Goal: Information Seeking & Learning: Learn about a topic

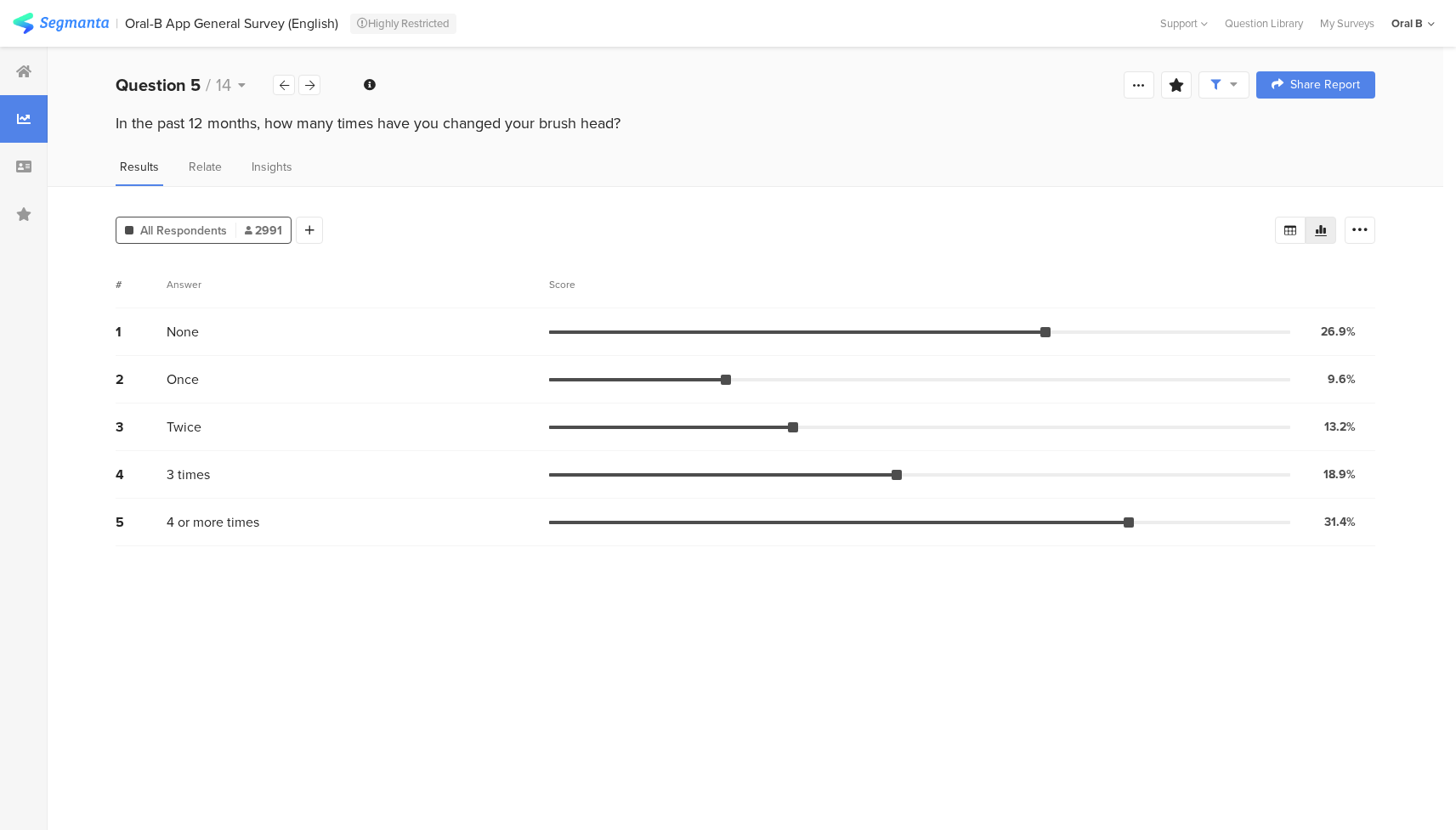
click at [633, 194] on div "All Respondents 2991 Add Segment Segment markers Confidence interval Vote count…" at bounding box center [745, 508] width 1396 height 644
click at [238, 81] on icon at bounding box center [242, 85] width 8 height 12
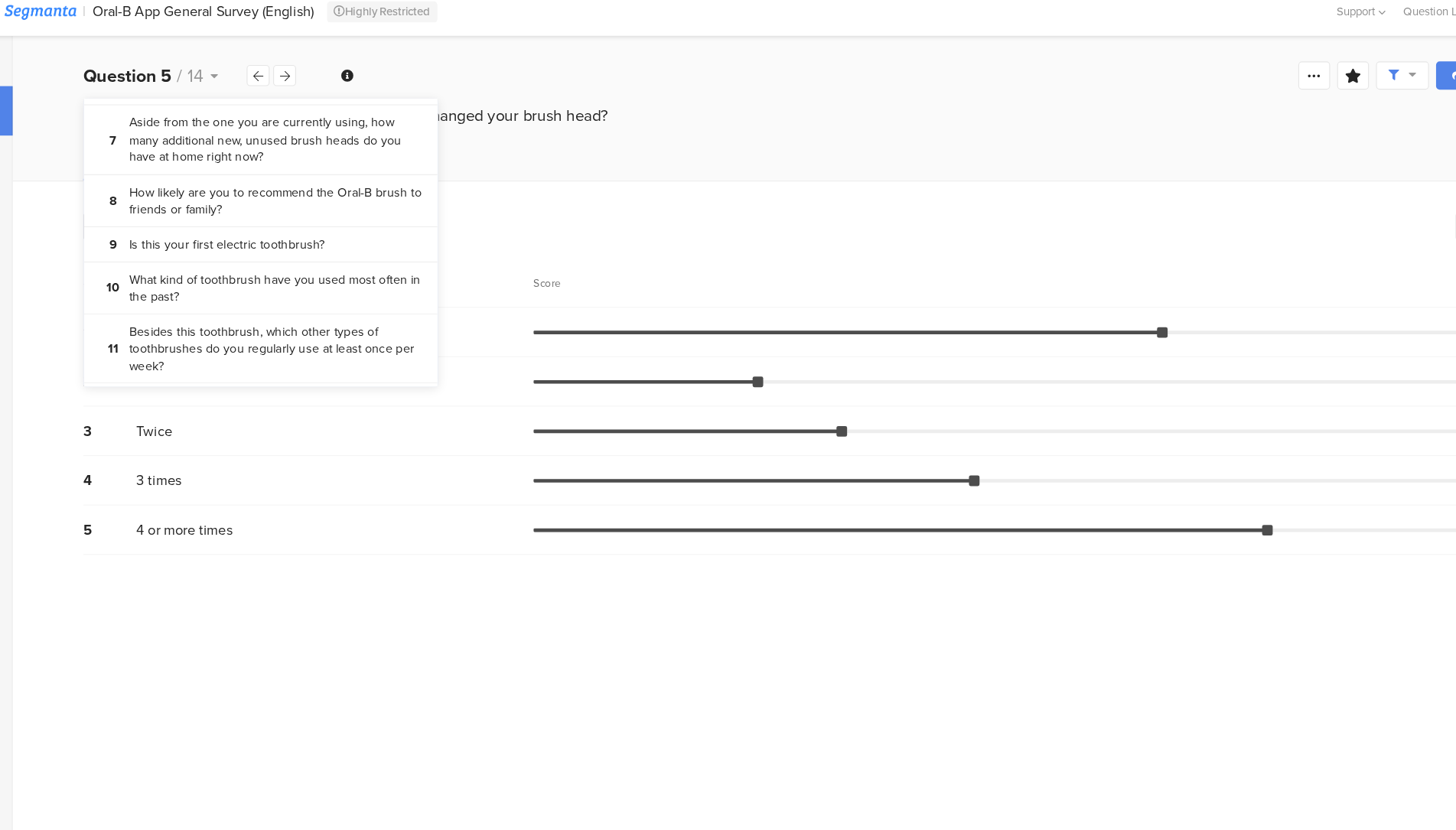
scroll to position [253, 0]
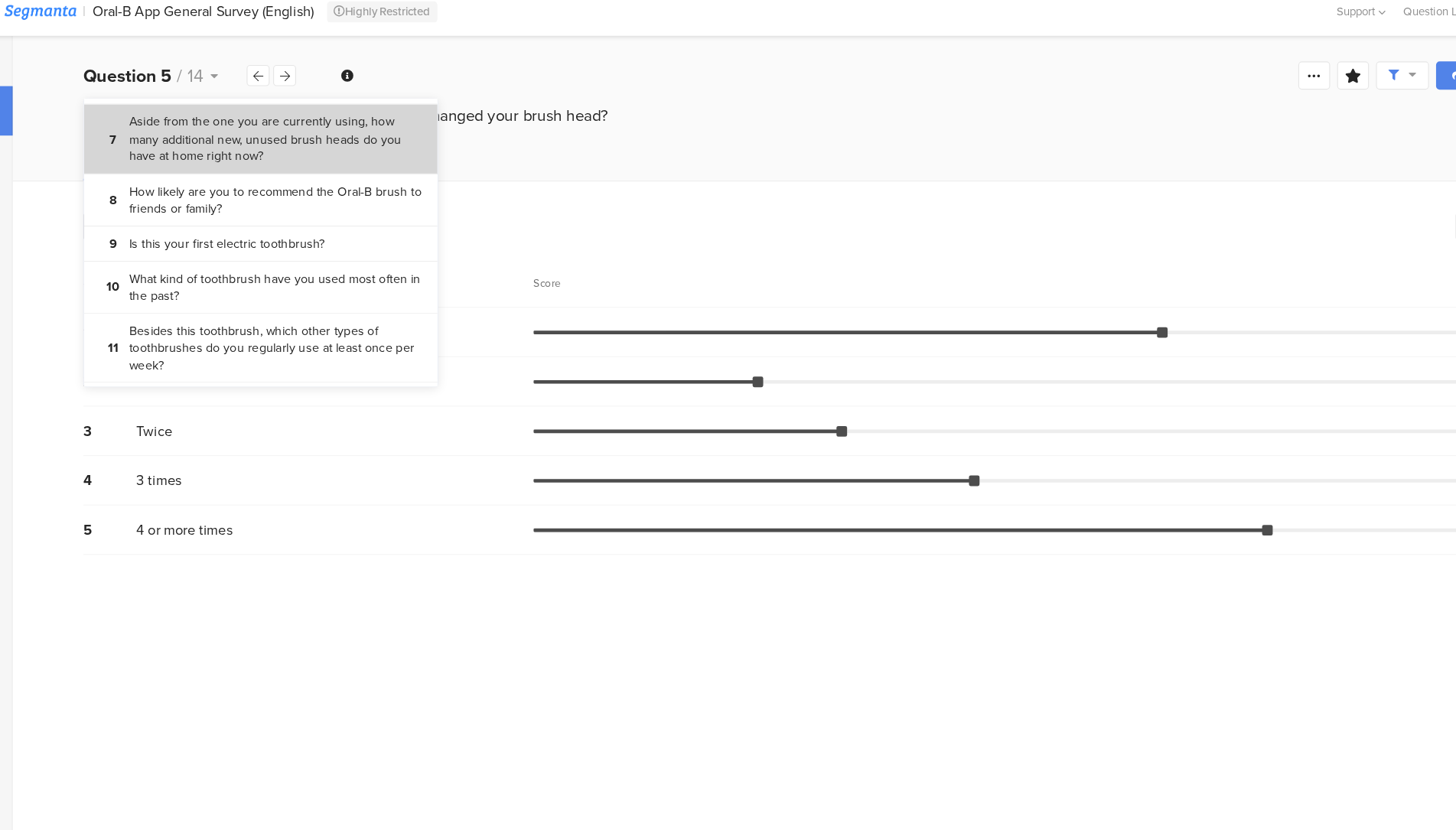
click at [265, 146] on bdi "Aside from the one you are currently using, how many additional new, unused bru…" at bounding box center [271, 132] width 256 height 45
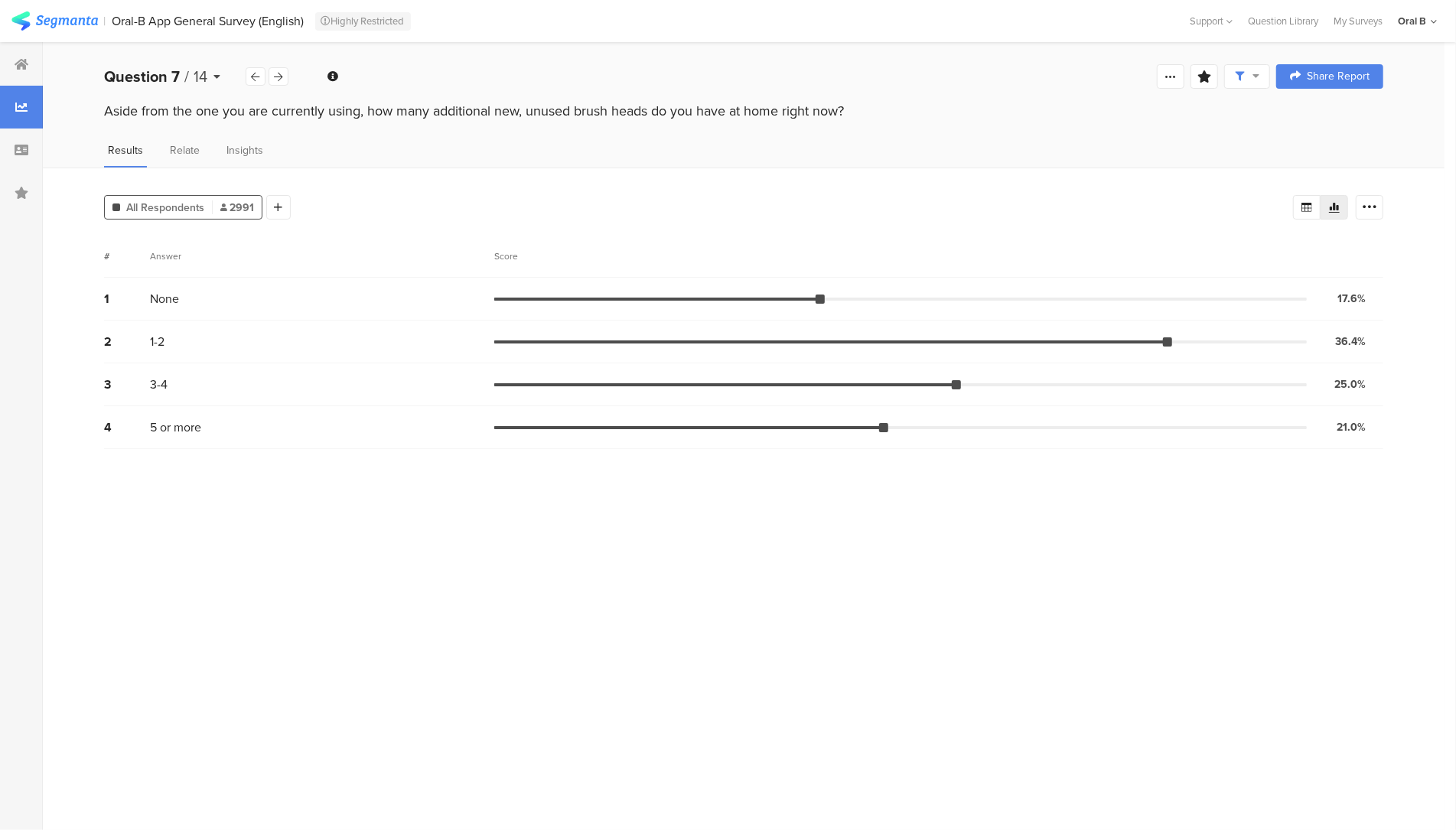
click at [212, 74] on div "Question 7 / 14" at bounding box center [174, 76] width 141 height 23
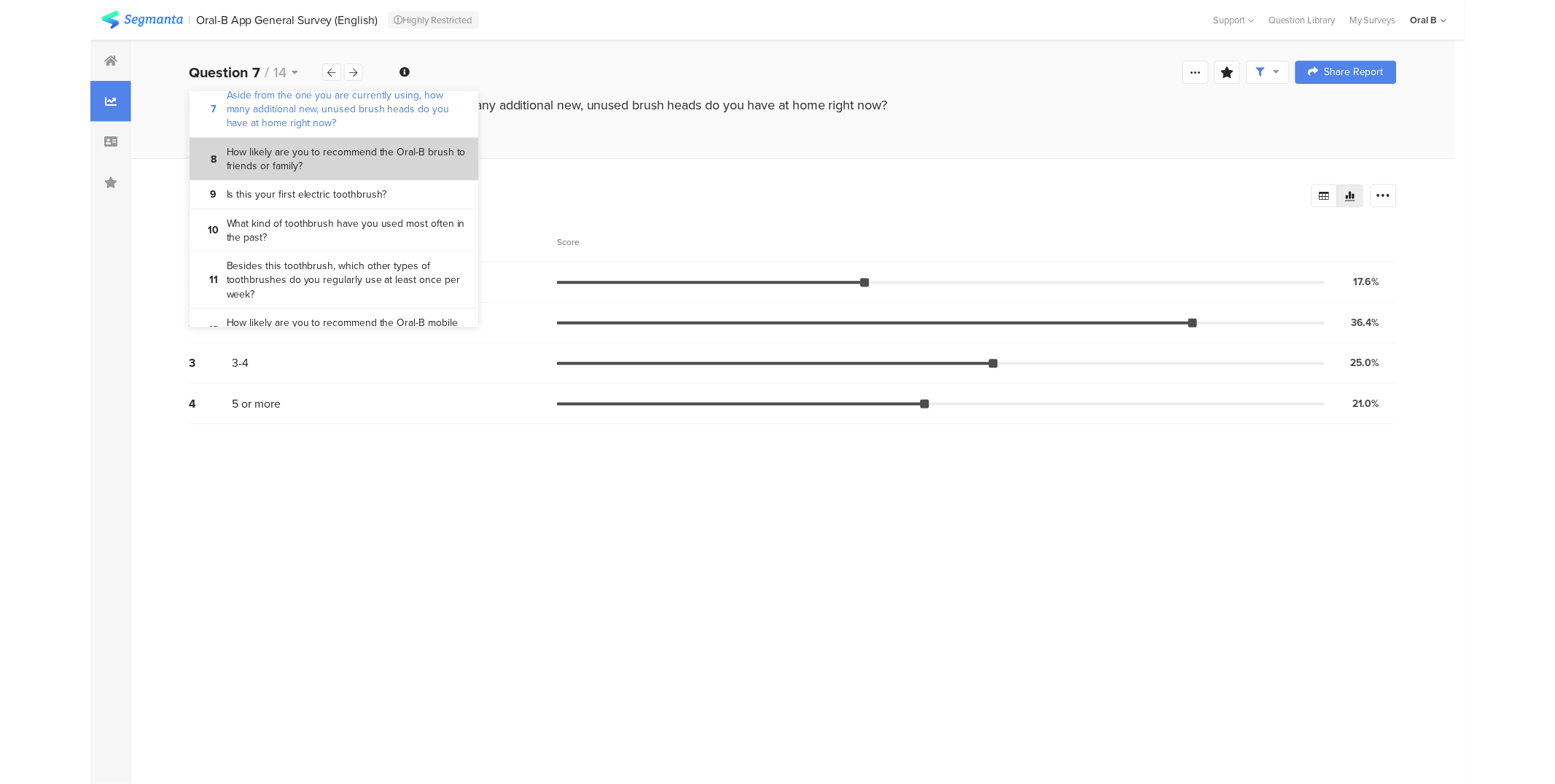
scroll to position [259, 0]
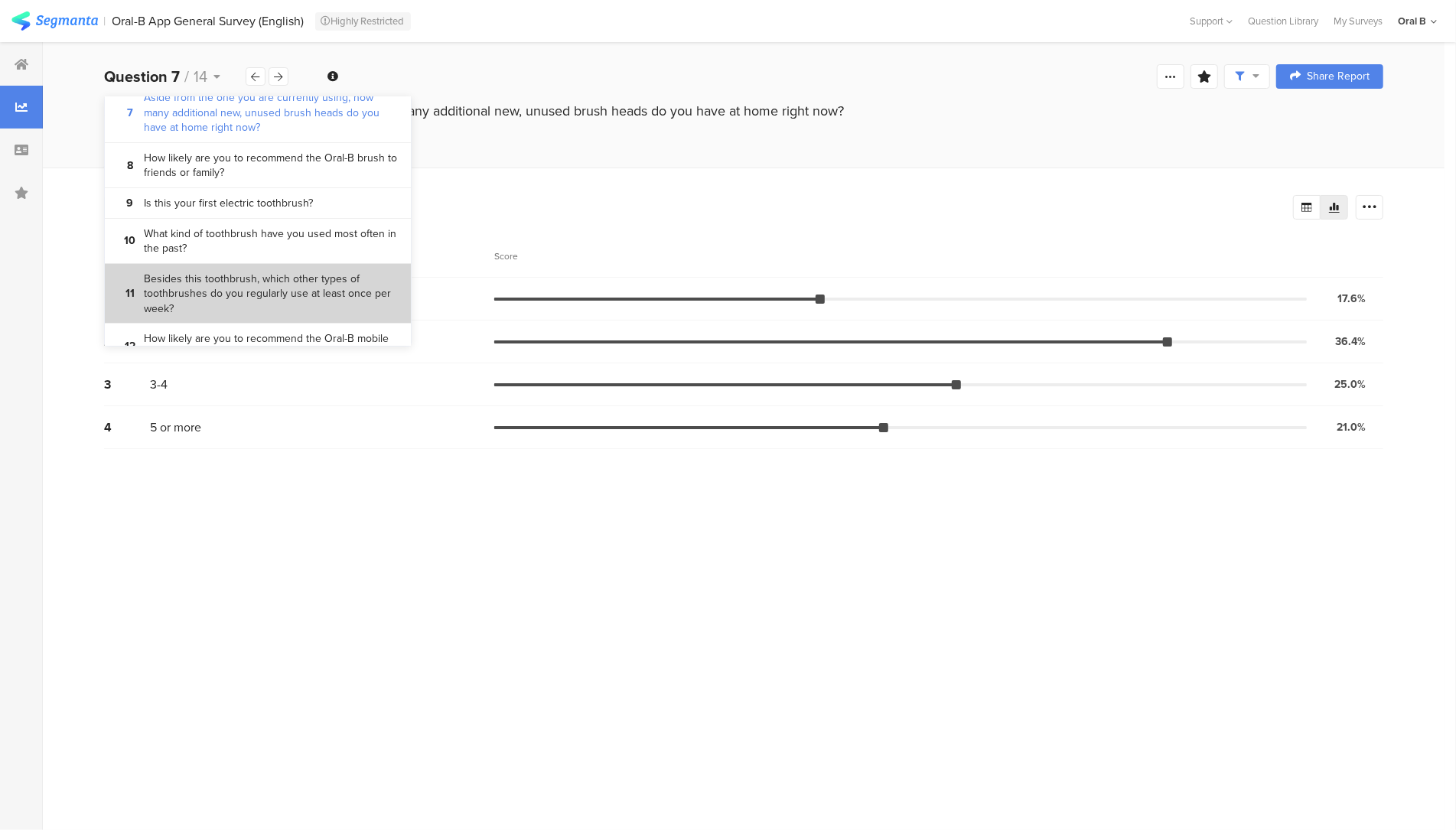
click at [227, 282] on bdi "Besides this toothbrush, which other types of toothbrushes do you regularly use…" at bounding box center [271, 295] width 256 height 45
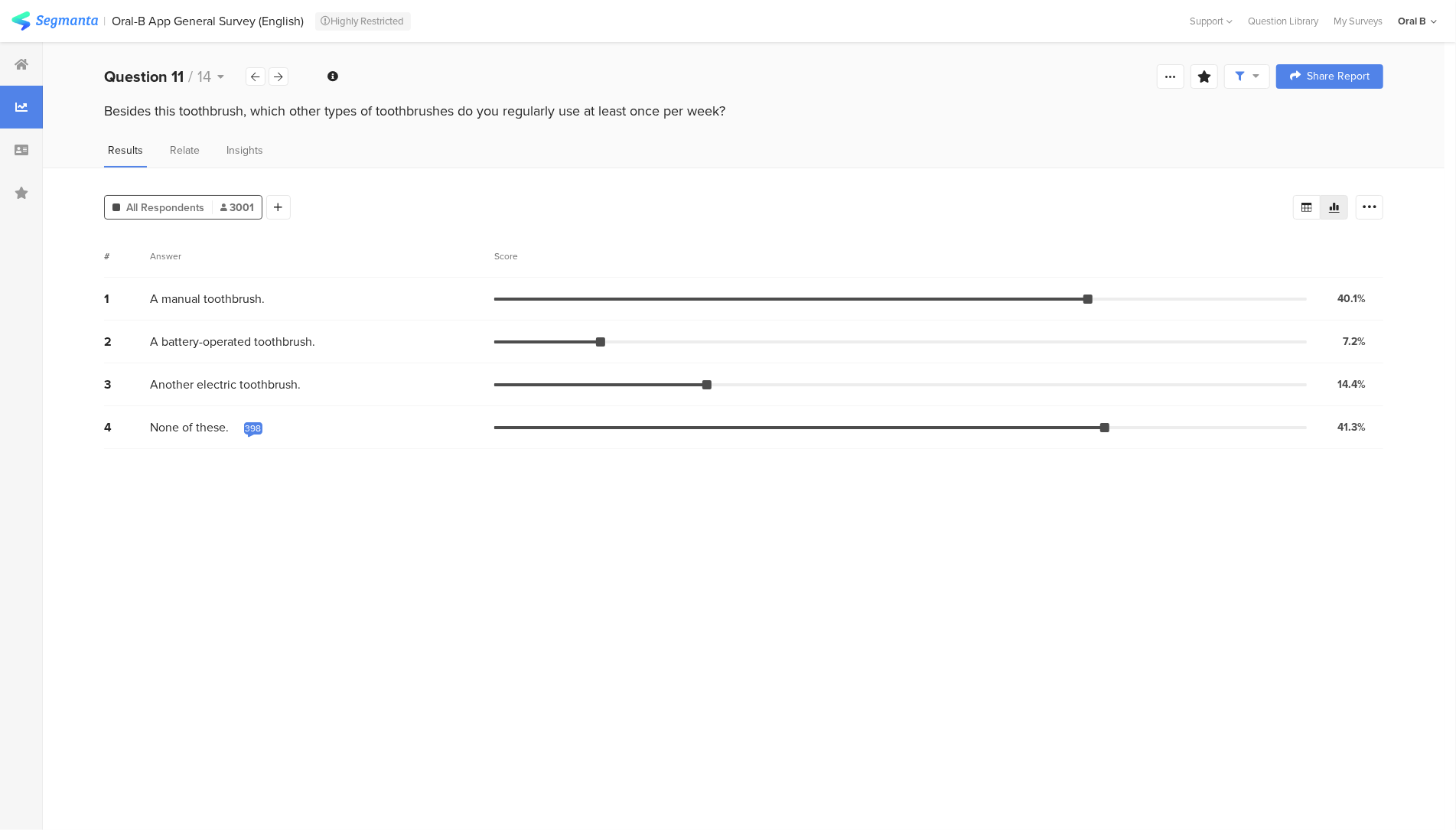
click at [459, 710] on section "# Answer Score 1 A manual toothbrush. 40.1% 1203 votes 2 A battery-operated too…" at bounding box center [743, 527] width 1279 height 584
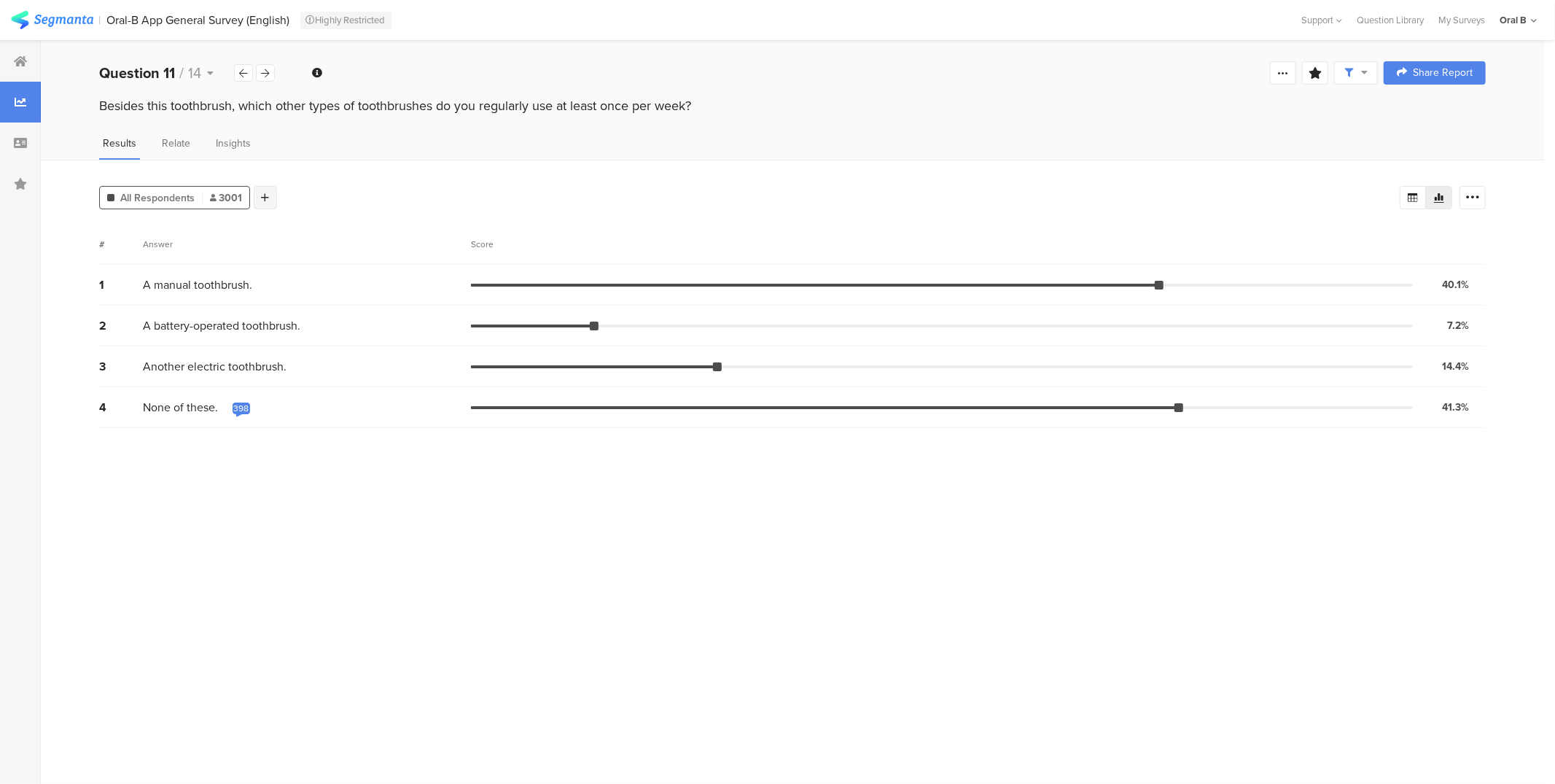
click at [267, 192] on icon at bounding box center [266, 197] width 8 height 10
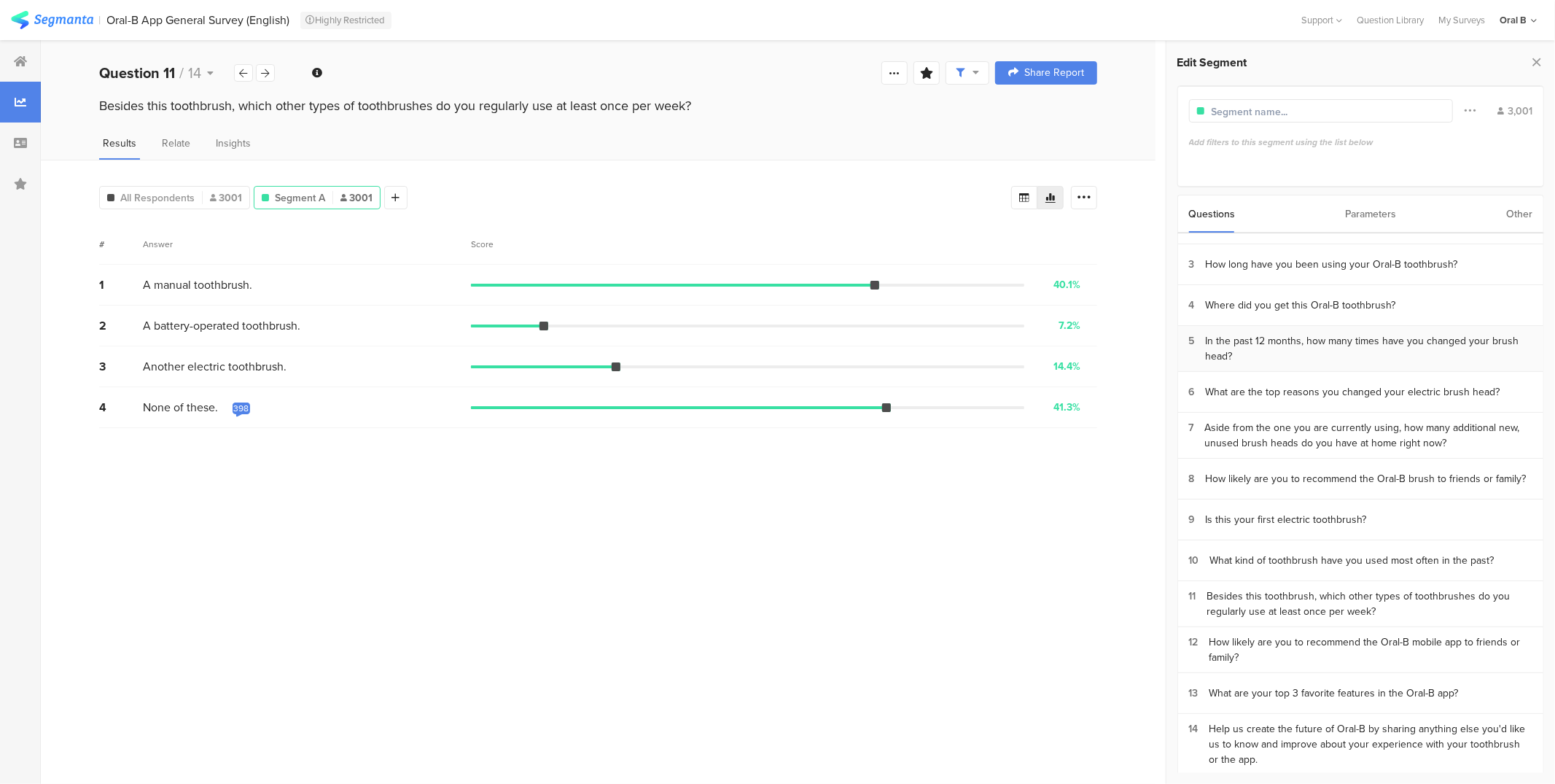
scroll to position [73, 0]
click at [1283, 515] on div "Is this your first electric toothbrush?" at bounding box center [1286, 517] width 161 height 16
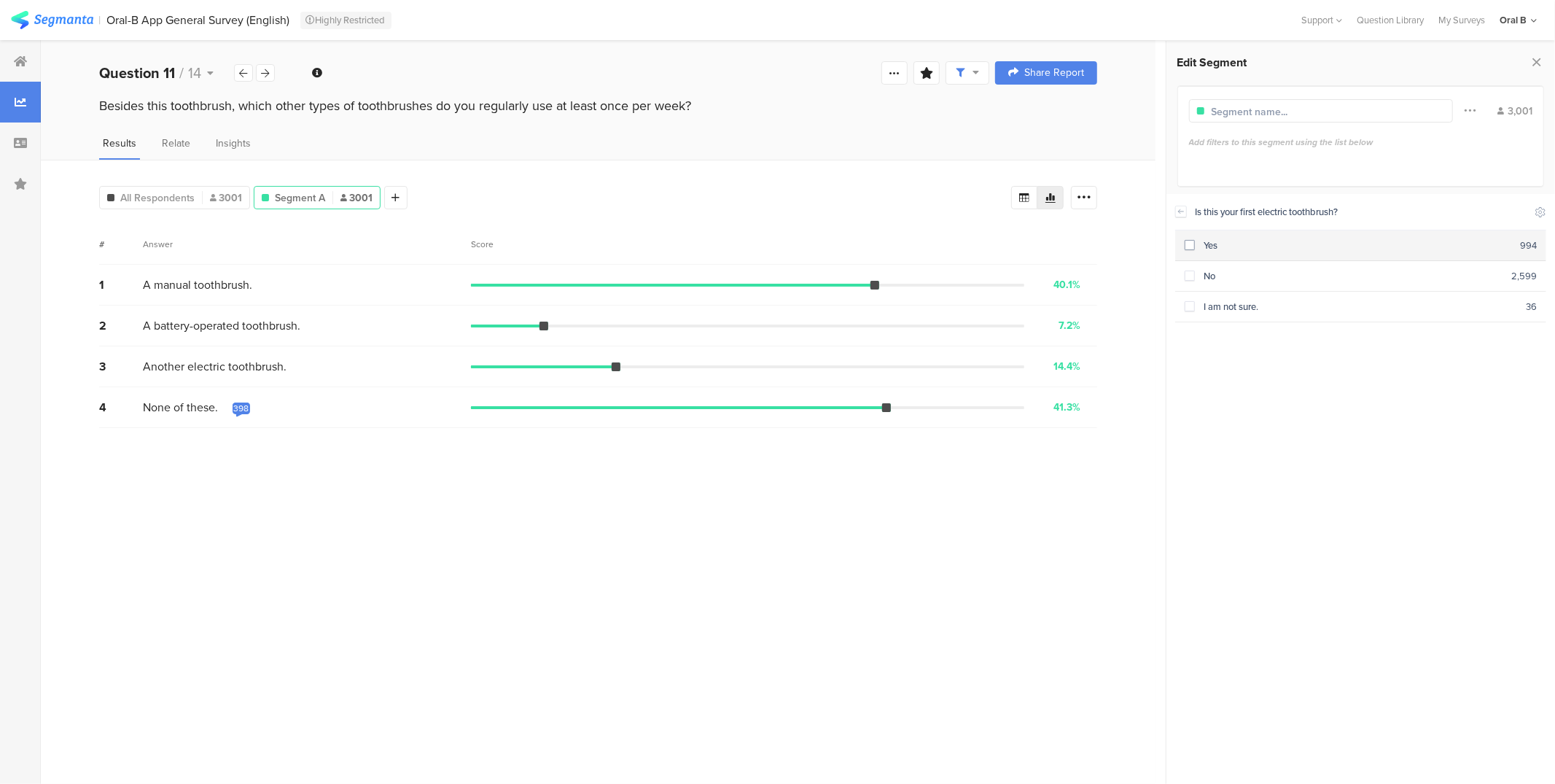
click at [1212, 250] on div "Yes" at bounding box center [1358, 245] width 325 height 14
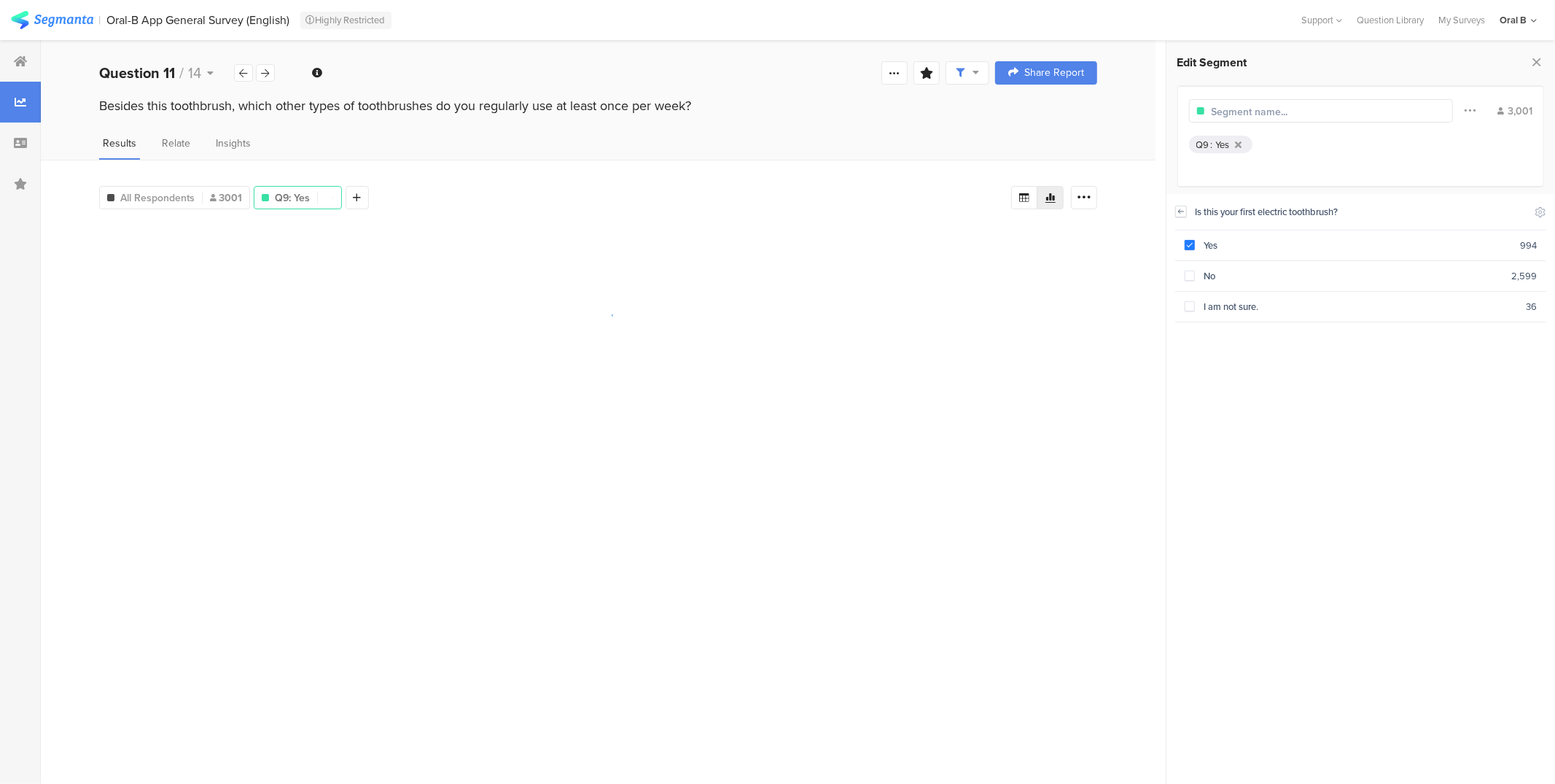
click at [1186, 211] on div at bounding box center [1181, 211] width 12 height 12
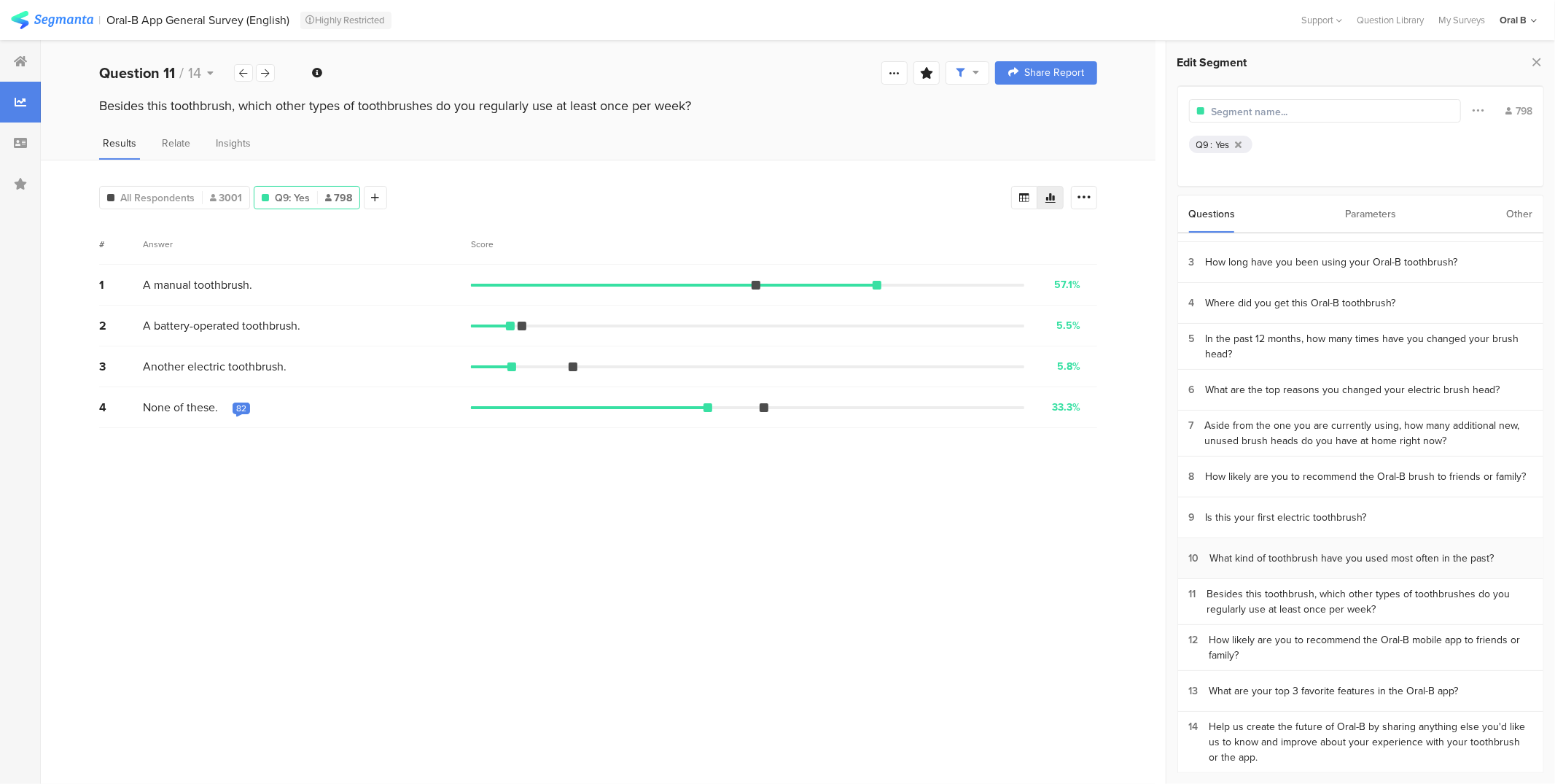
click at [1325, 564] on section "10 What kind of toothbrush have you used most often in the past?" at bounding box center [1361, 558] width 366 height 40
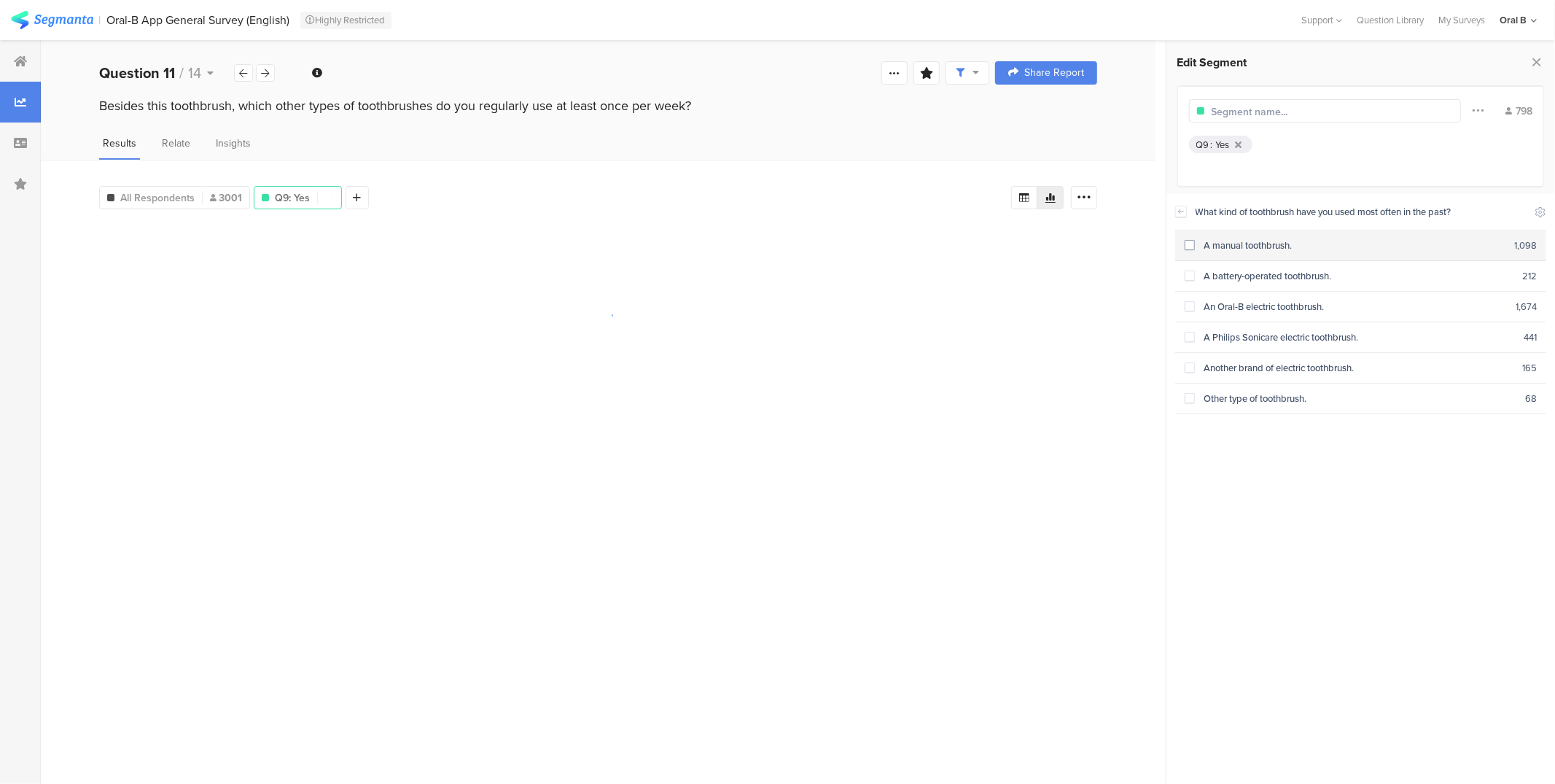
click at [1264, 245] on div "A manual toothbrush." at bounding box center [1354, 245] width 319 height 14
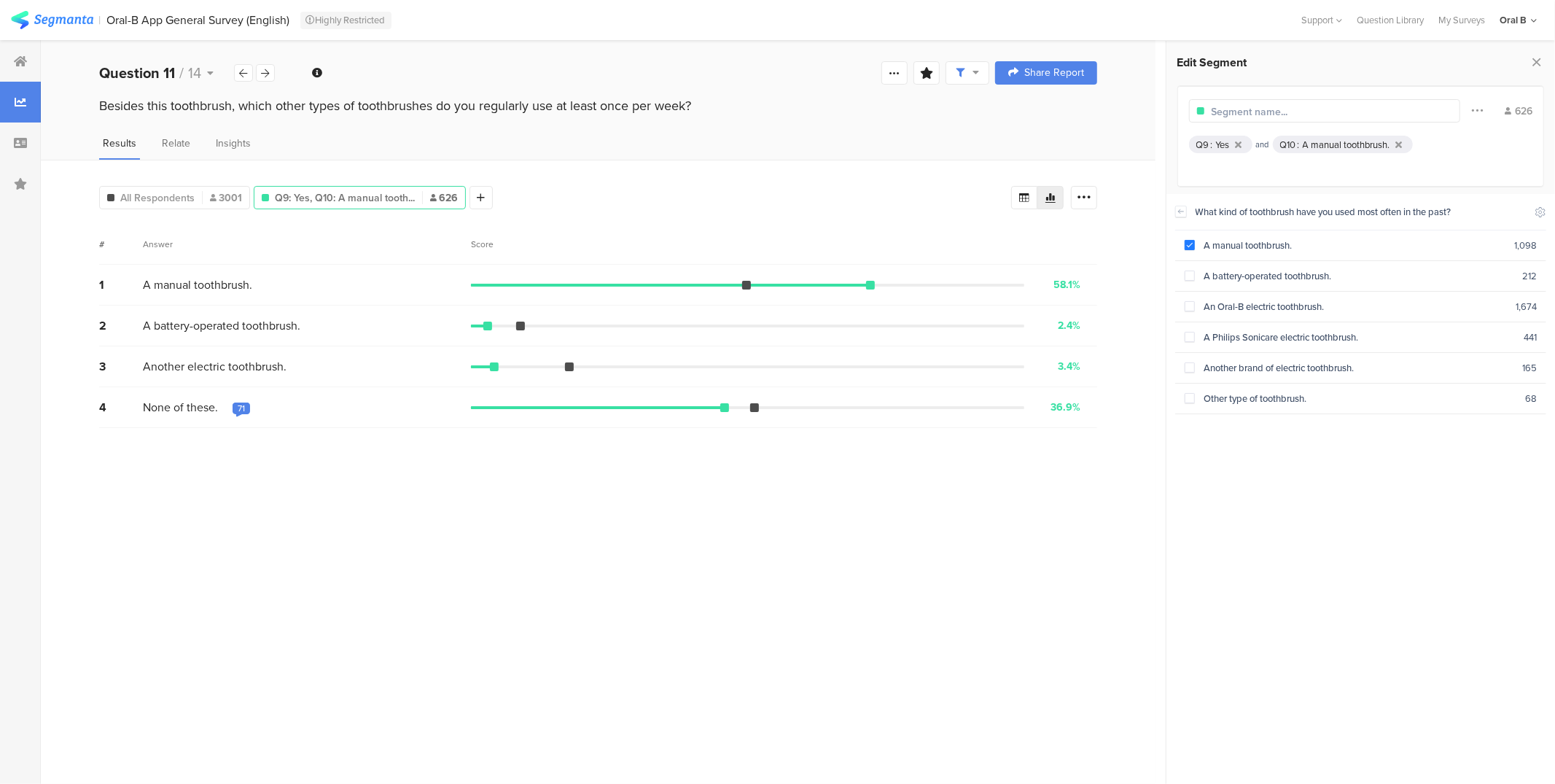
click at [1222, 144] on div "Yes" at bounding box center [1222, 144] width 14 height 14
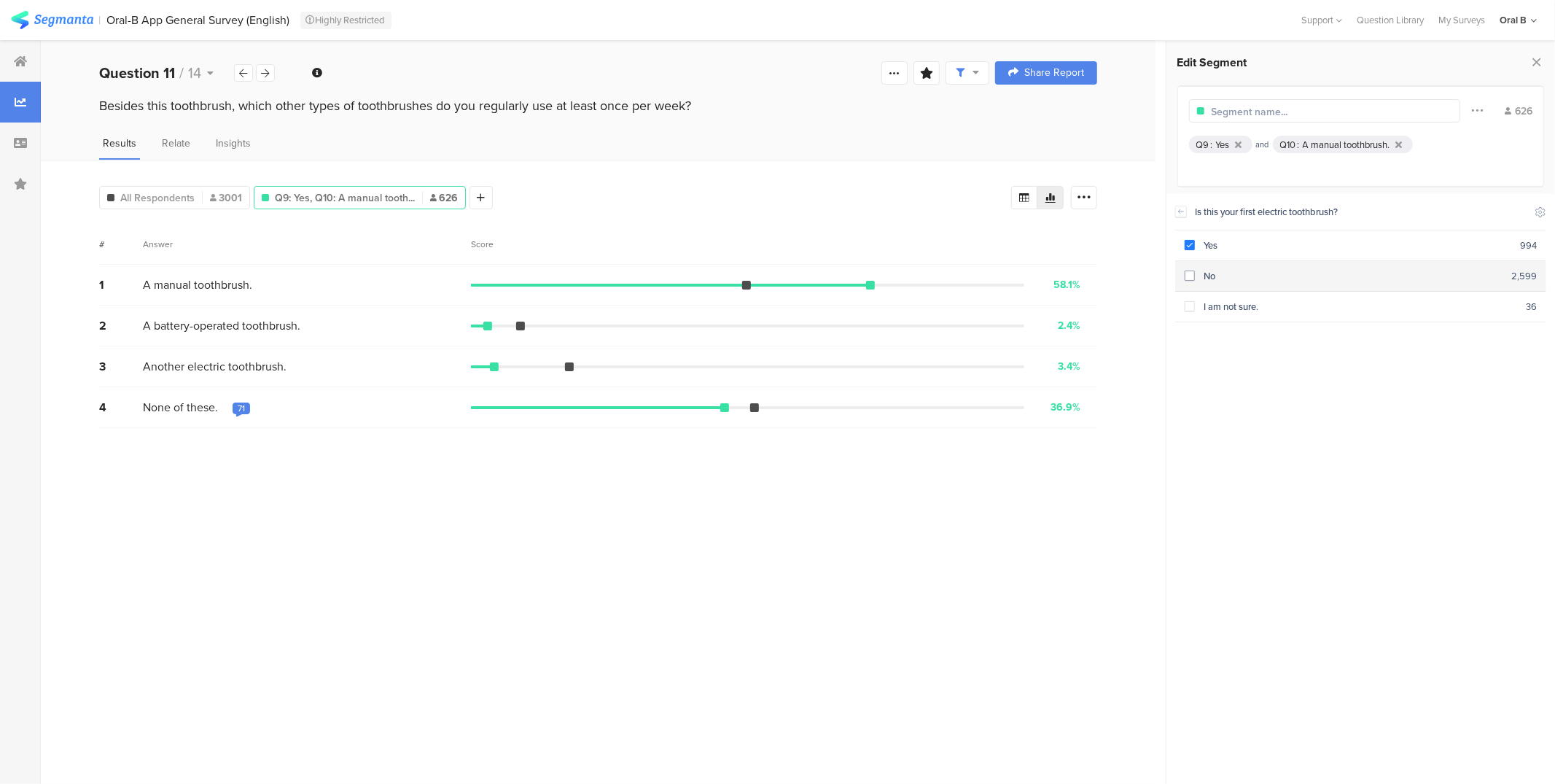
click at [1193, 268] on label at bounding box center [1189, 276] width 10 height 16
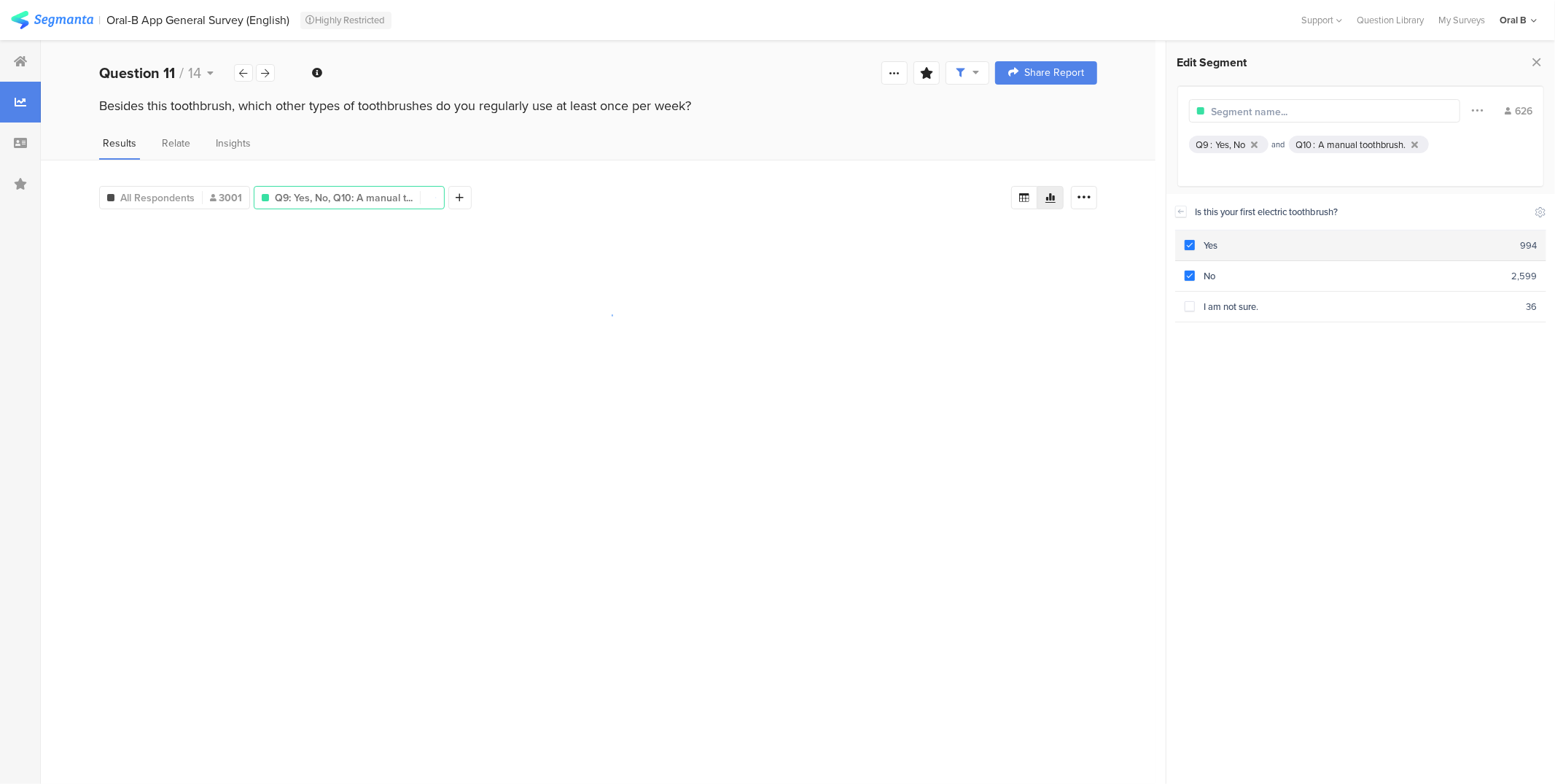
click at [1193, 244] on span at bounding box center [1189, 245] width 10 height 10
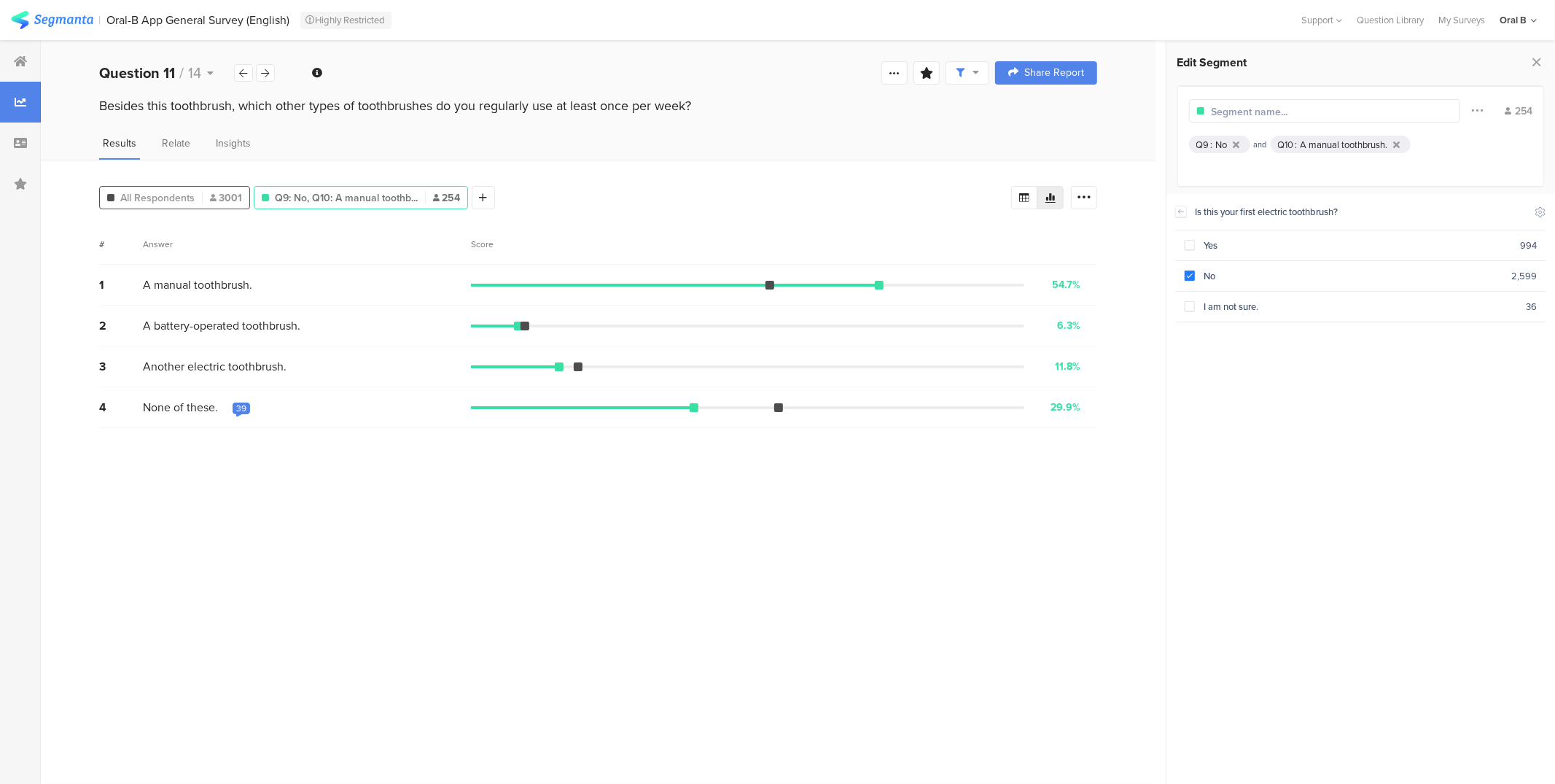
click at [163, 193] on span "All Respondents" at bounding box center [158, 198] width 74 height 16
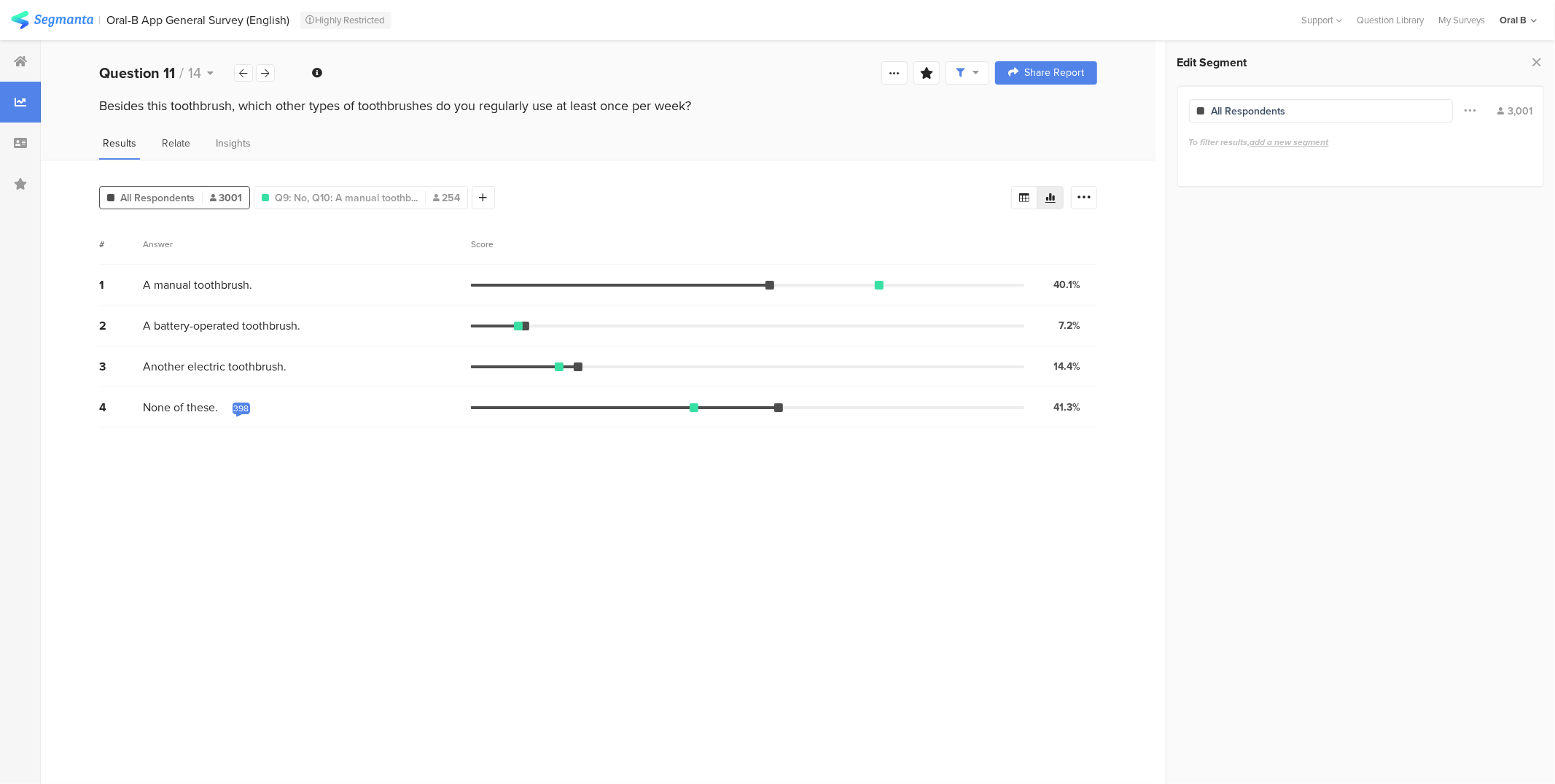
click at [172, 143] on span "Relate" at bounding box center [176, 143] width 28 height 16
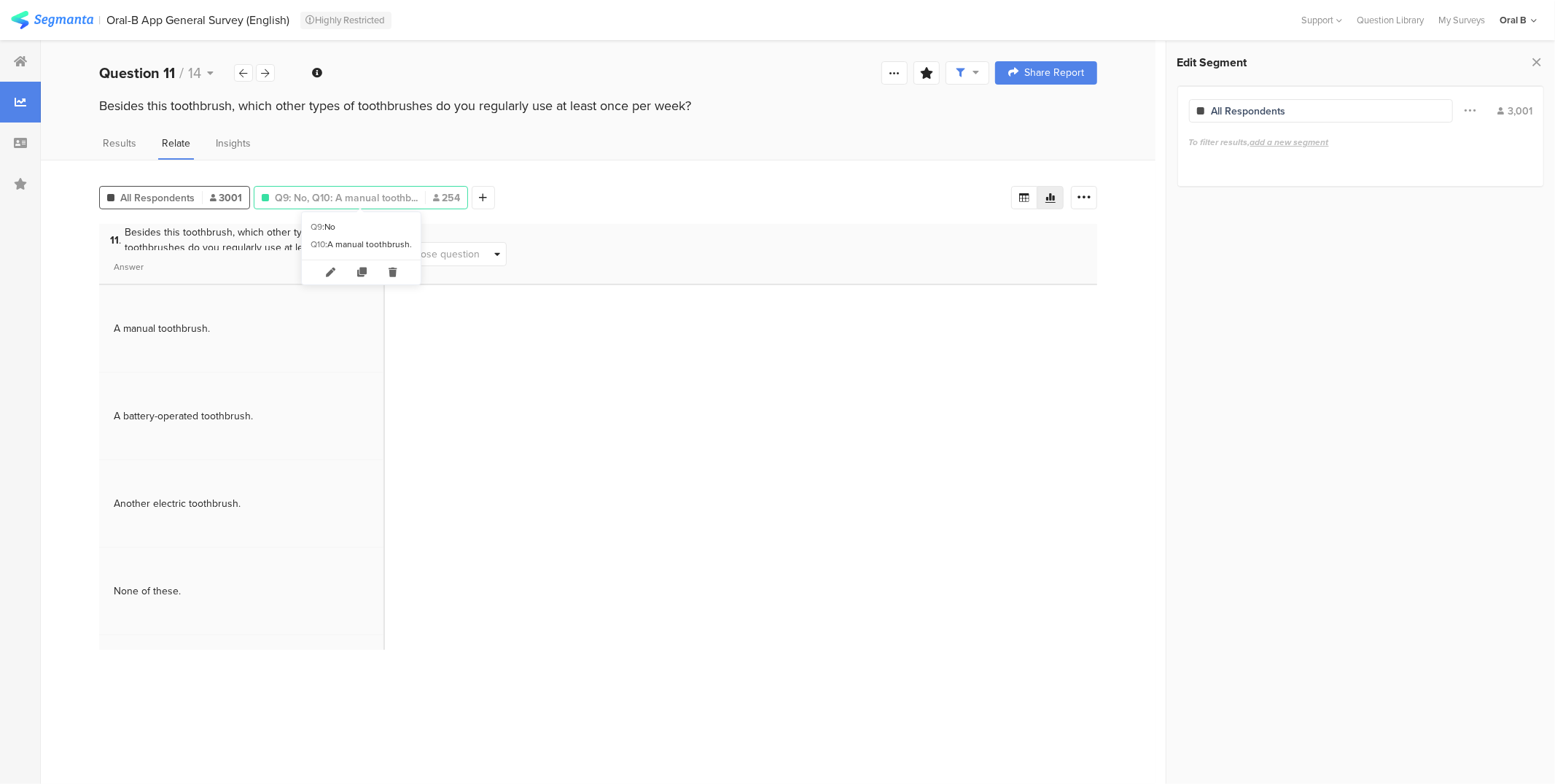
click at [319, 200] on span "Q9: No, Q10: A manual toothb..." at bounding box center [346, 198] width 143 height 16
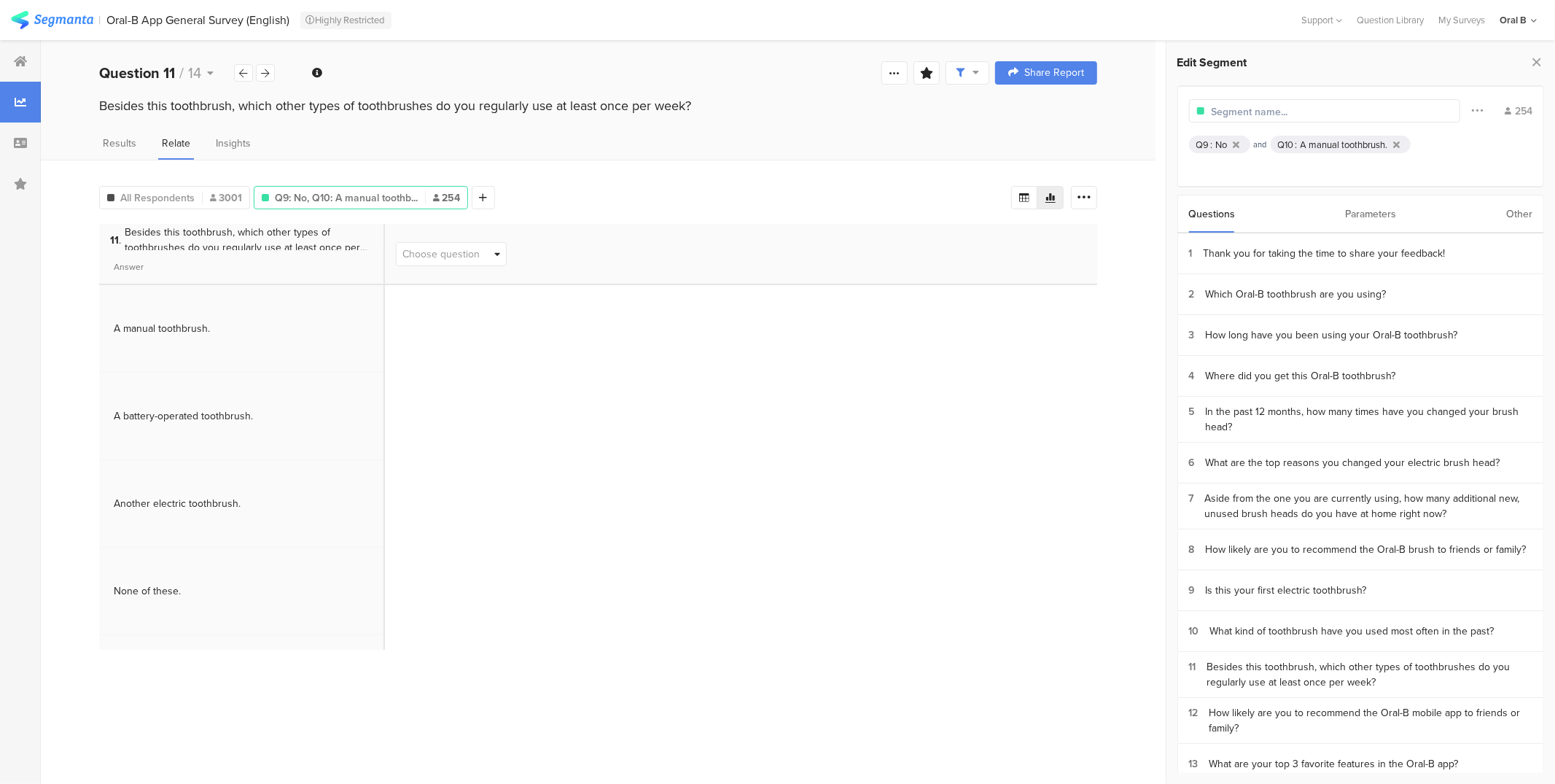
click at [371, 186] on div "Q9: No, Q10: A manual toothb... 254" at bounding box center [361, 197] width 215 height 23
click at [445, 247] on span "Choose question" at bounding box center [442, 254] width 78 height 16
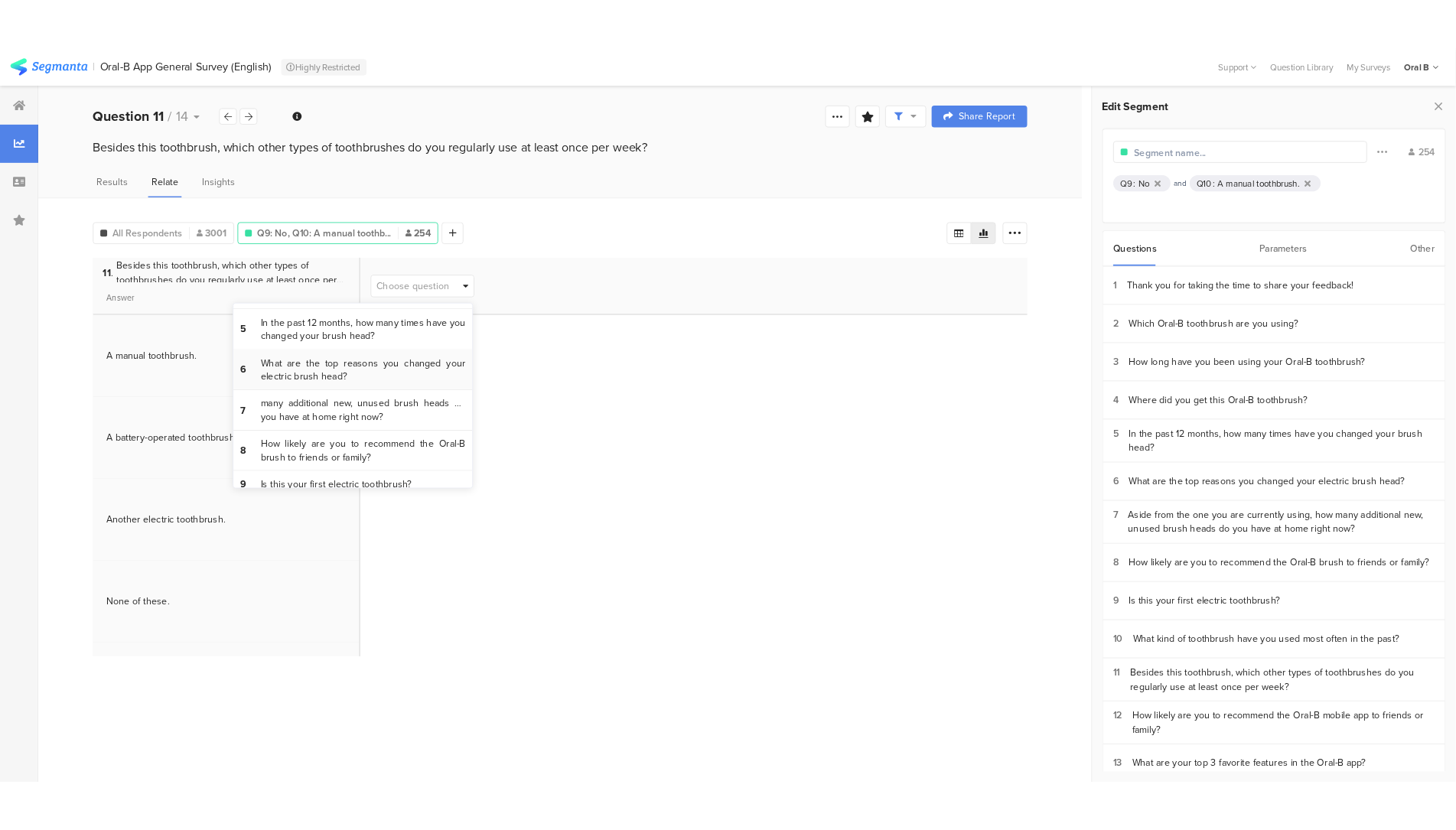
scroll to position [81, 0]
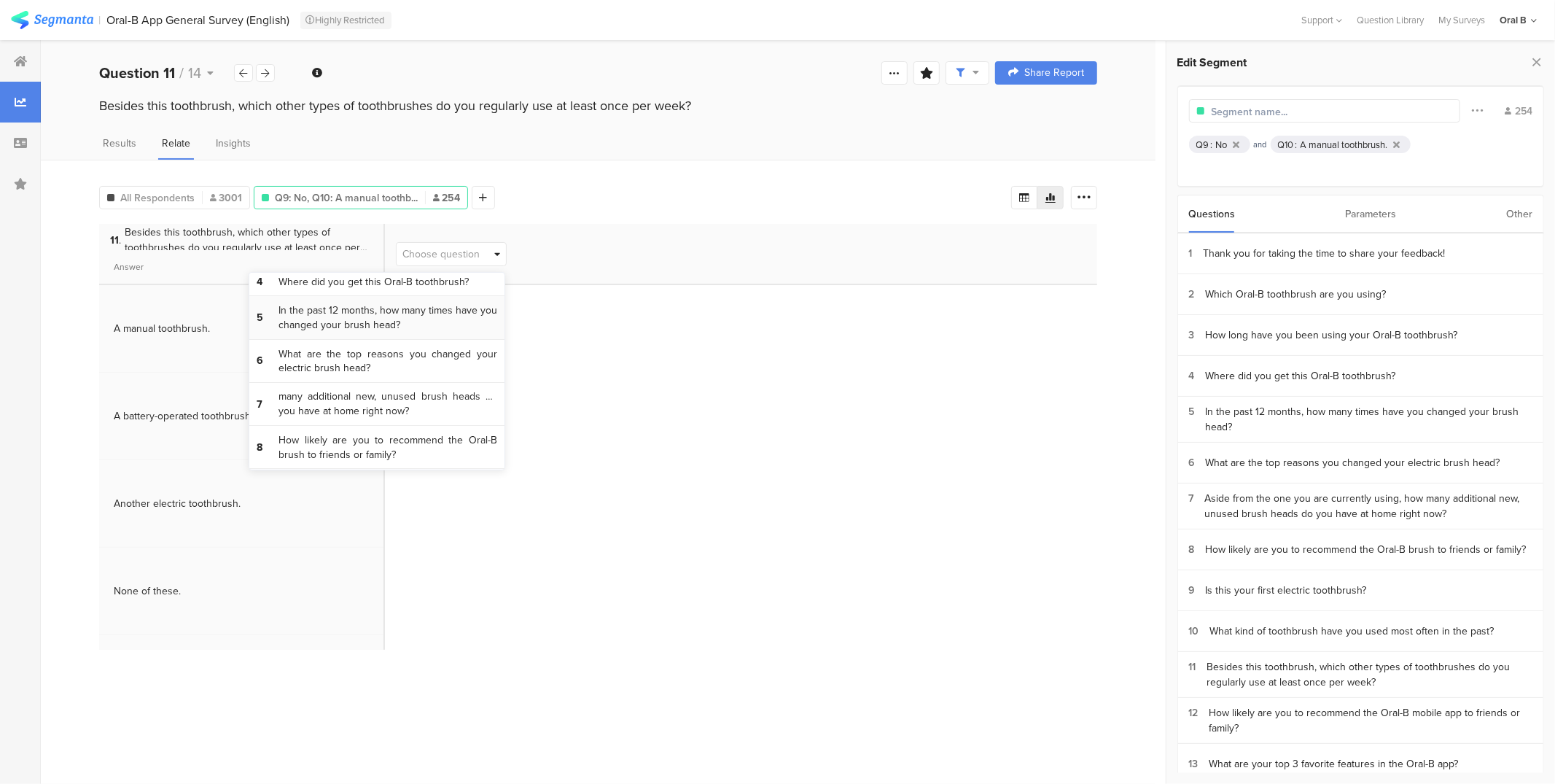
click at [400, 328] on span "In the past 12 months, how many times have you changed your brush head?" at bounding box center [387, 317] width 219 height 28
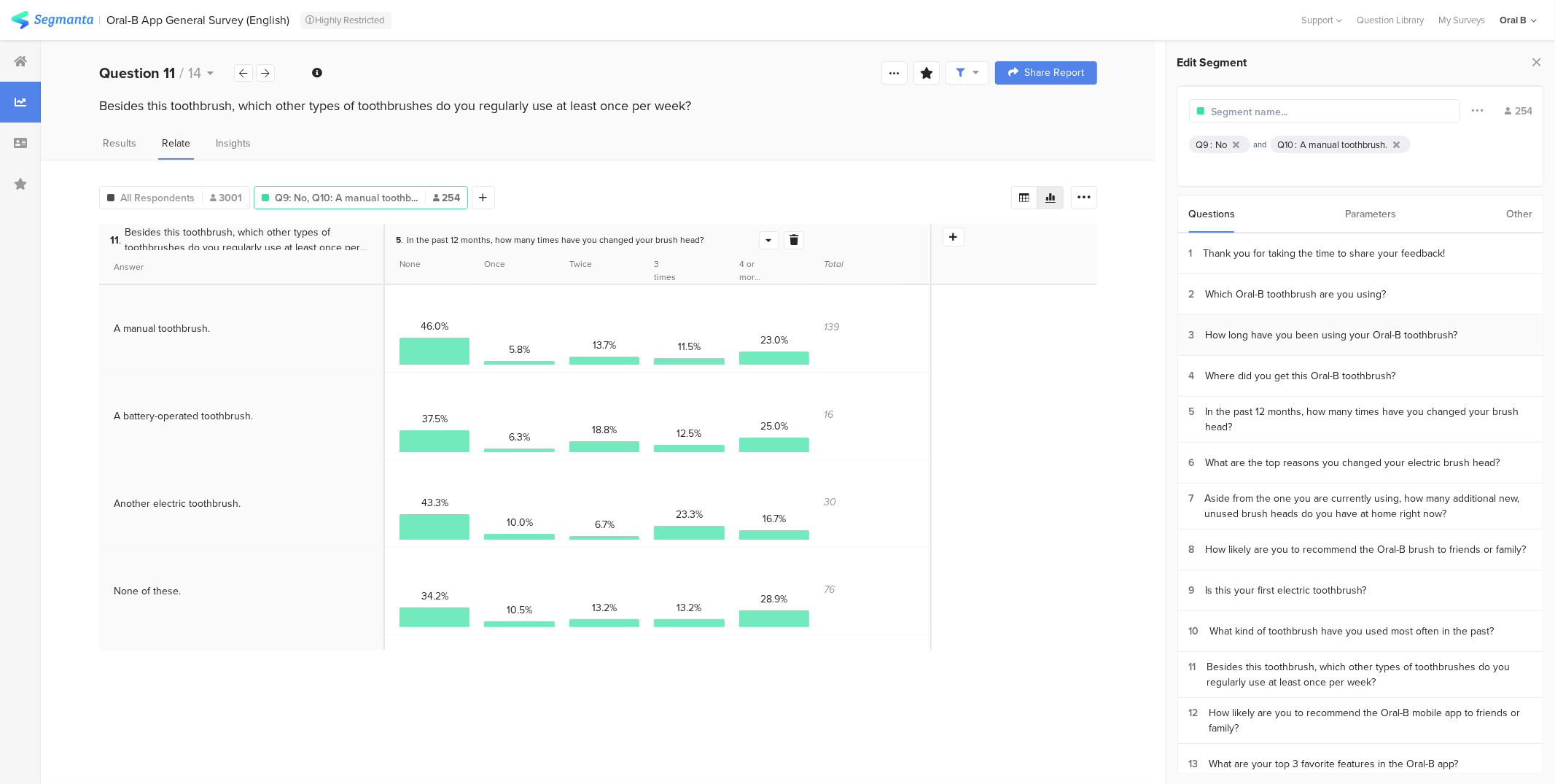
click at [1301, 340] on div "How long have you been using your Oral-B toothbrush?" at bounding box center [1332, 335] width 253 height 16
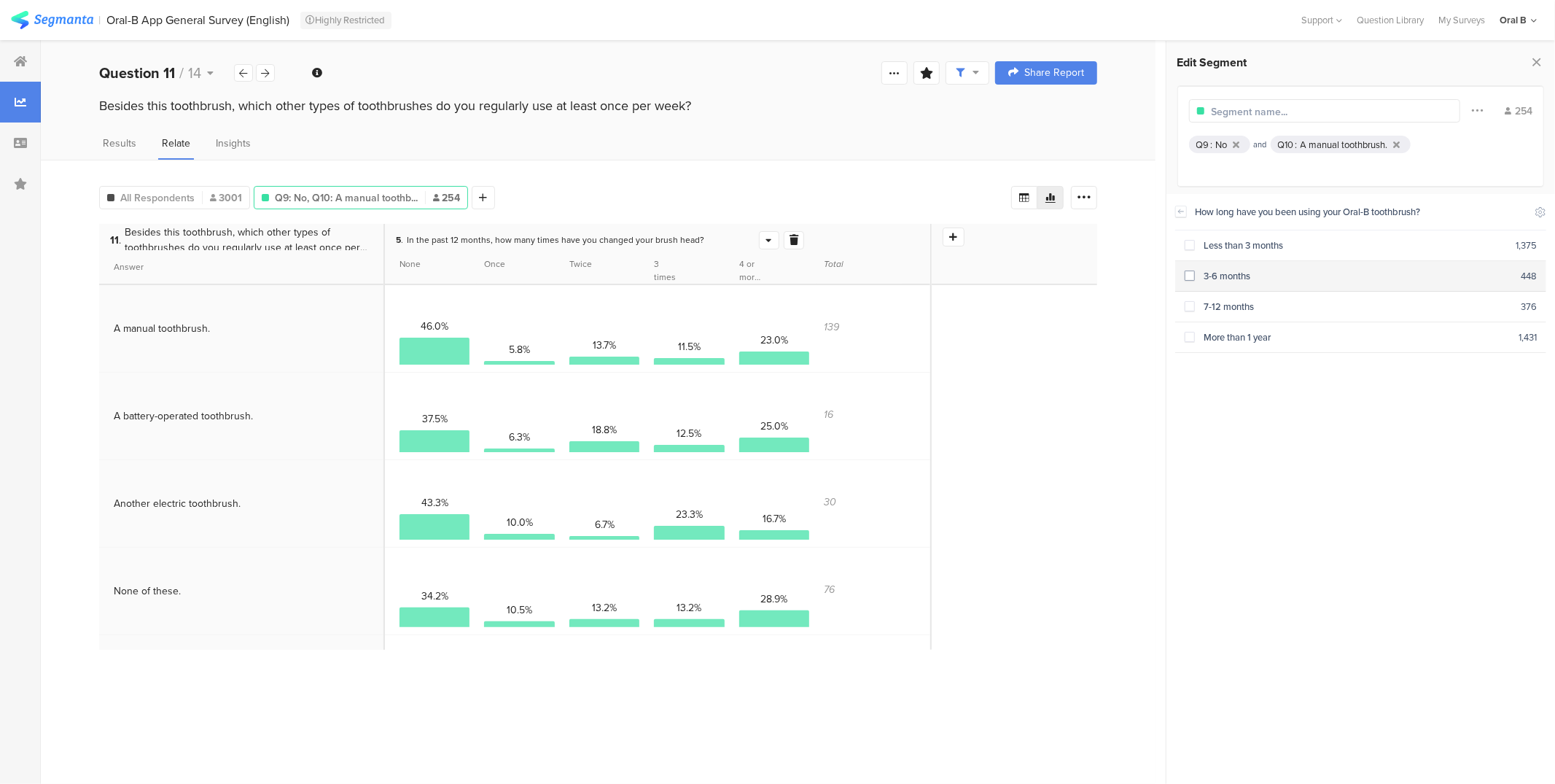
click at [1238, 276] on div "3-6 months" at bounding box center [1358, 276] width 326 height 14
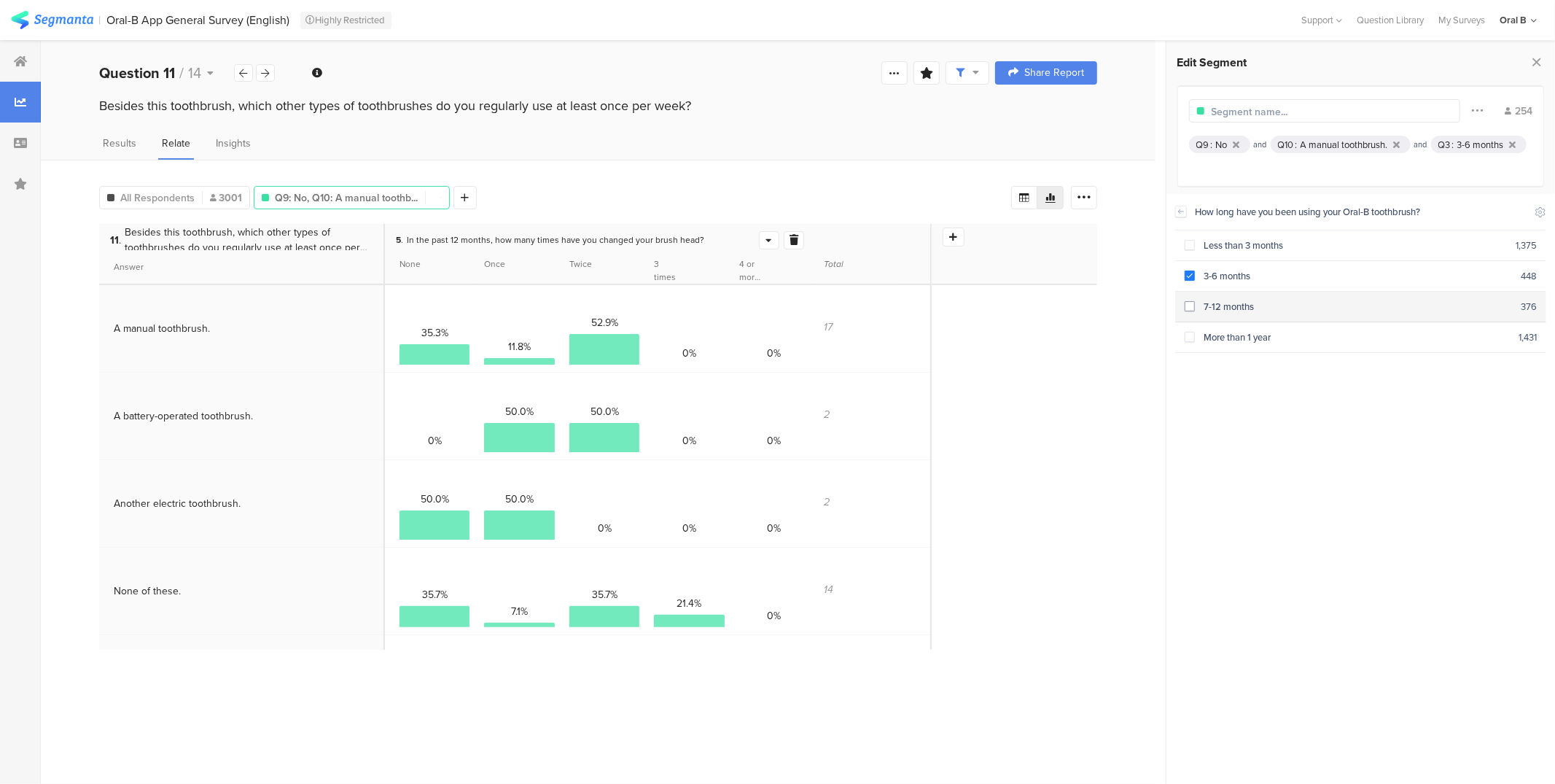
click at [1224, 302] on div "7-12 months" at bounding box center [1358, 306] width 326 height 14
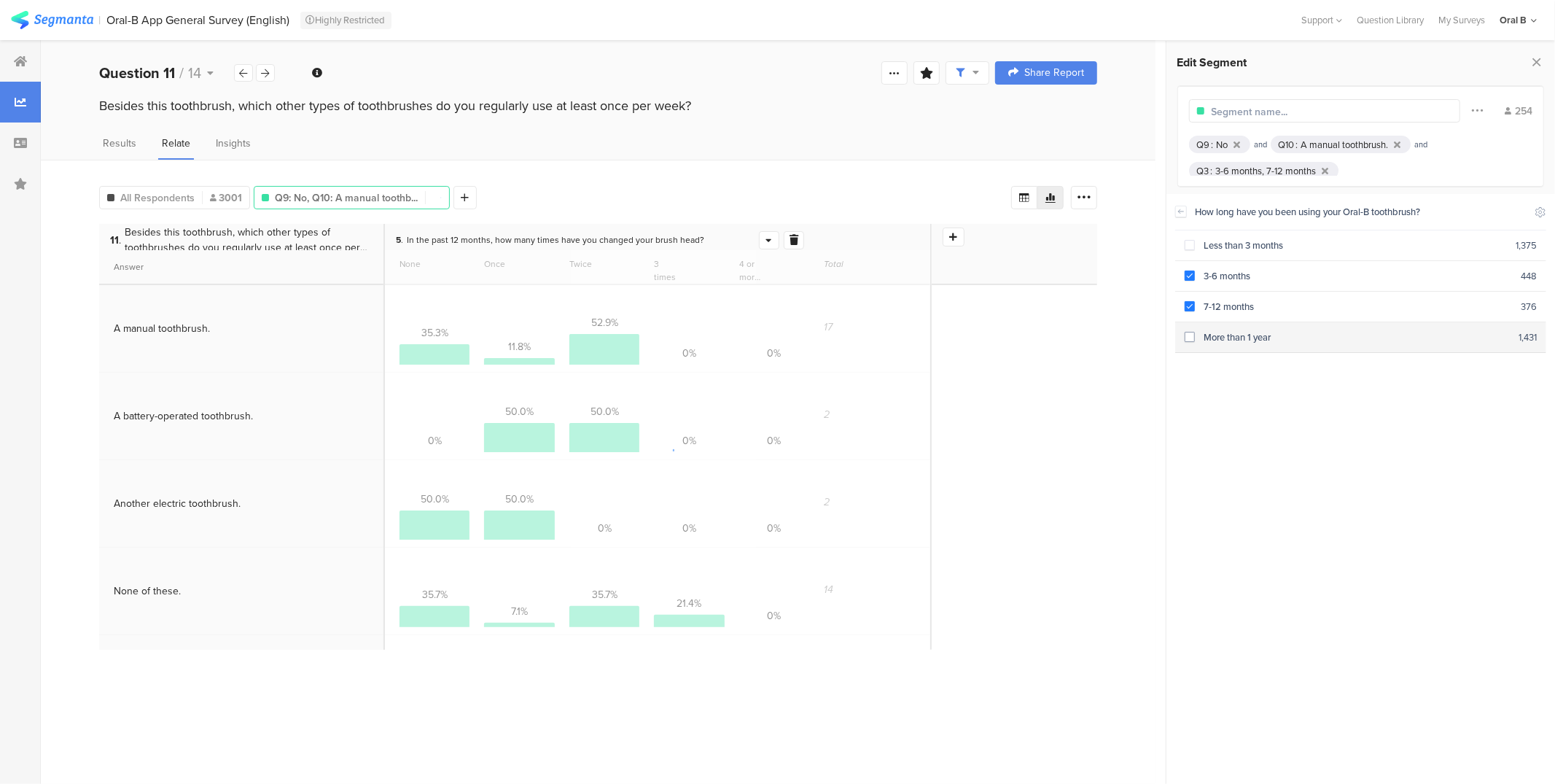
click at [1220, 333] on div "More than 1 year" at bounding box center [1357, 337] width 324 height 14
